Goal: Information Seeking & Learning: Learn about a topic

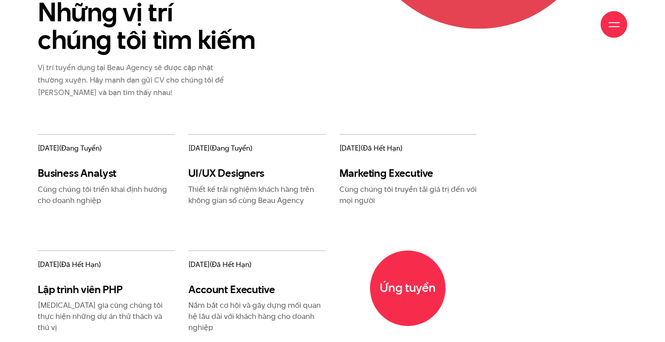
scroll to position [1009, 0]
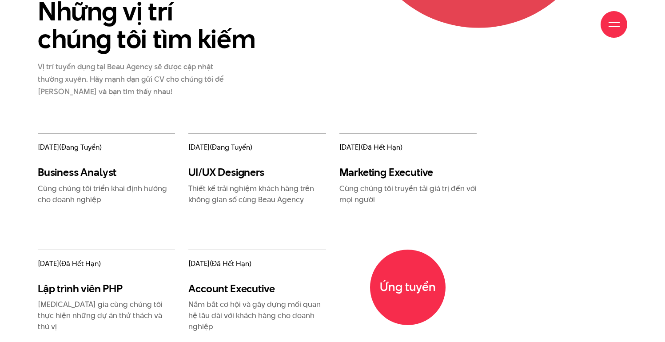
click at [230, 173] on h3 "UI/UX Designers" at bounding box center [256, 172] width 137 height 13
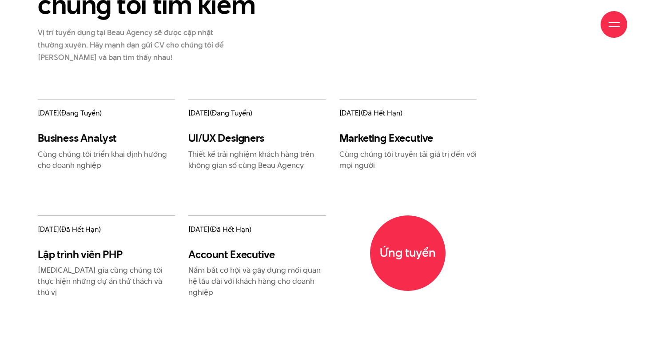
click at [205, 110] on span "[DATE] (đang tuyển)" at bounding box center [256, 113] width 137 height 10
click at [217, 139] on h3 "UI/UX Designers" at bounding box center [256, 137] width 137 height 13
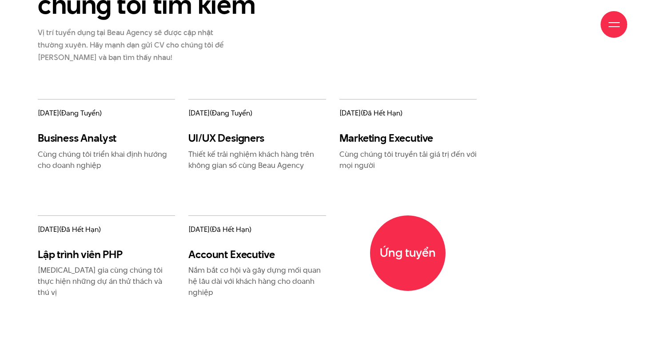
click at [176, 194] on div "11/05/2021 (đang tuyển) Business Analyst Cùng chúng tôi triển khai định hướng c…" at bounding box center [106, 157] width 151 height 116
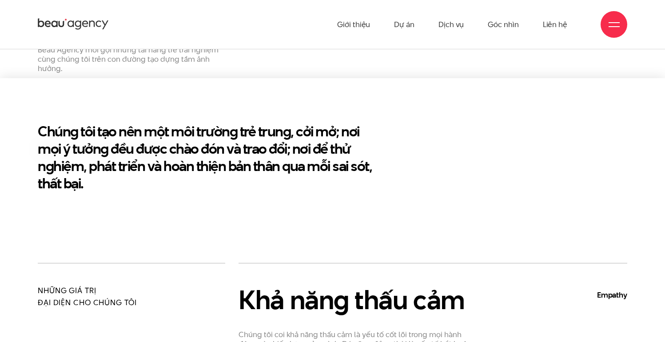
scroll to position [0, 0]
